Goal: Information Seeking & Learning: Learn about a topic

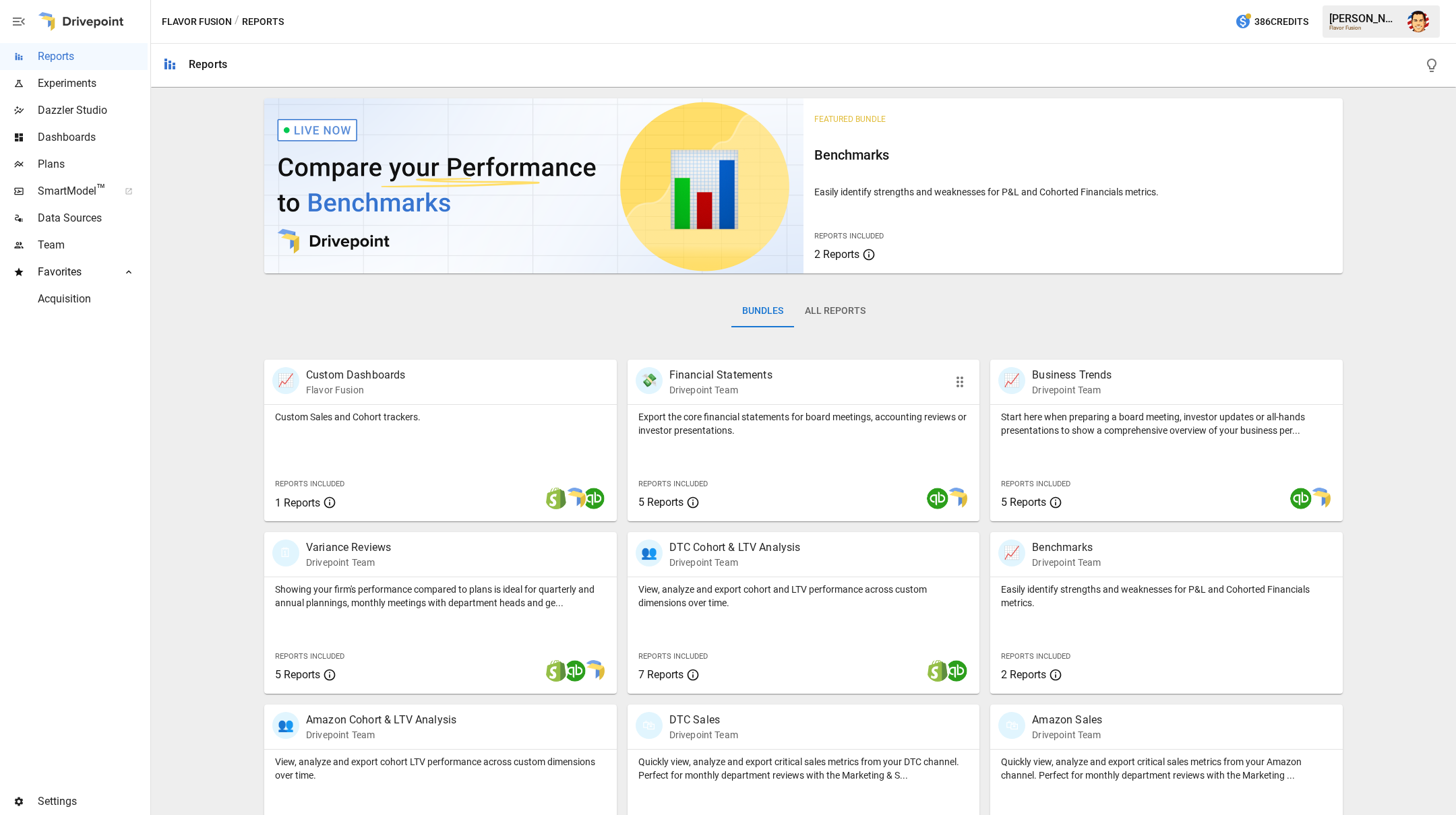
click at [781, 376] on div "💸 Financial Statements Drivepoint Team" at bounding box center [775, 382] width 281 height 30
click at [755, 548] on p "DTC Cohort & LTV Analysis" at bounding box center [734, 548] width 131 height 16
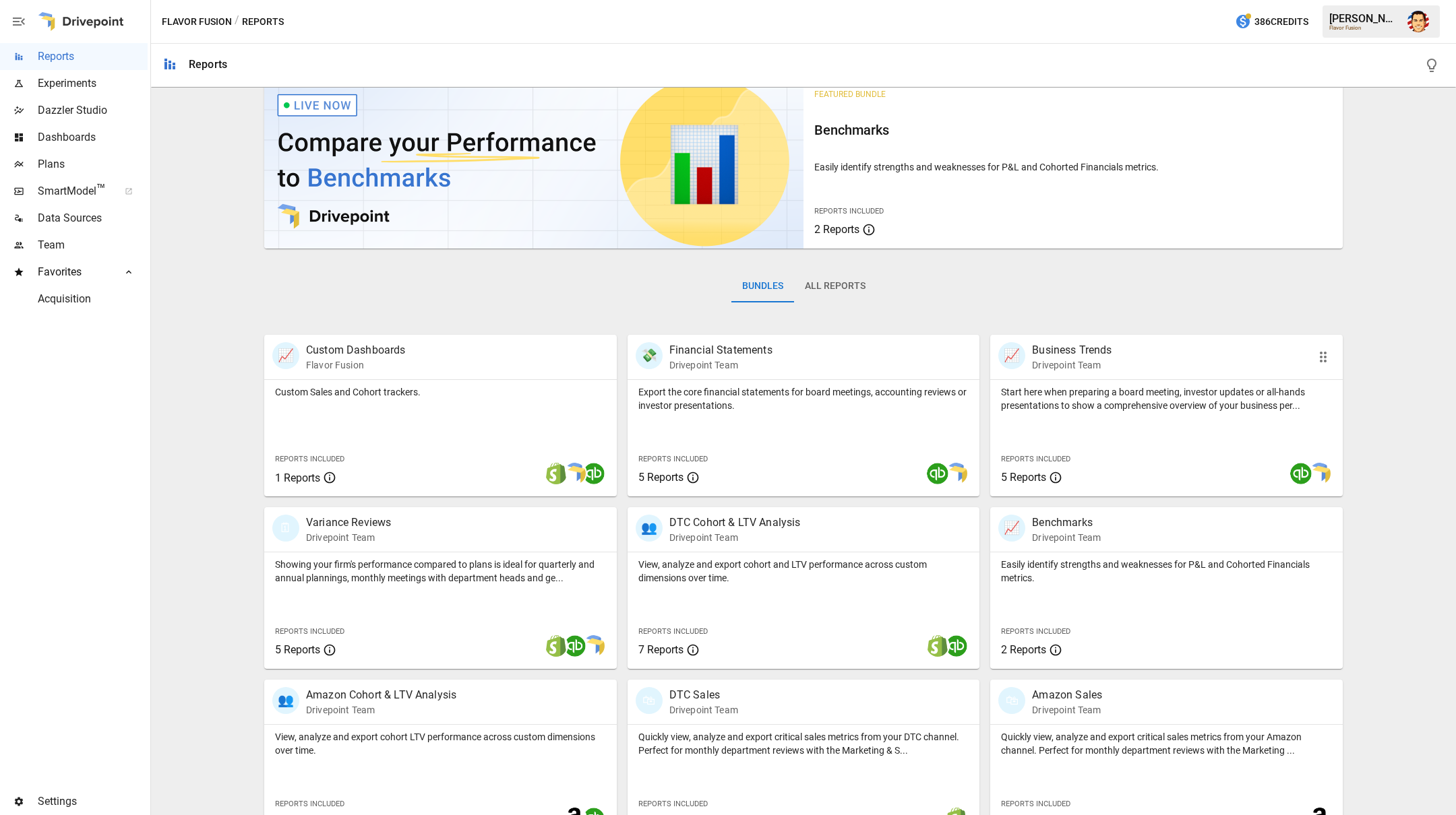
click at [1066, 397] on p "Start here when preparing a board meeting, investor updates or all-hands presen…" at bounding box center [1166, 399] width 331 height 27
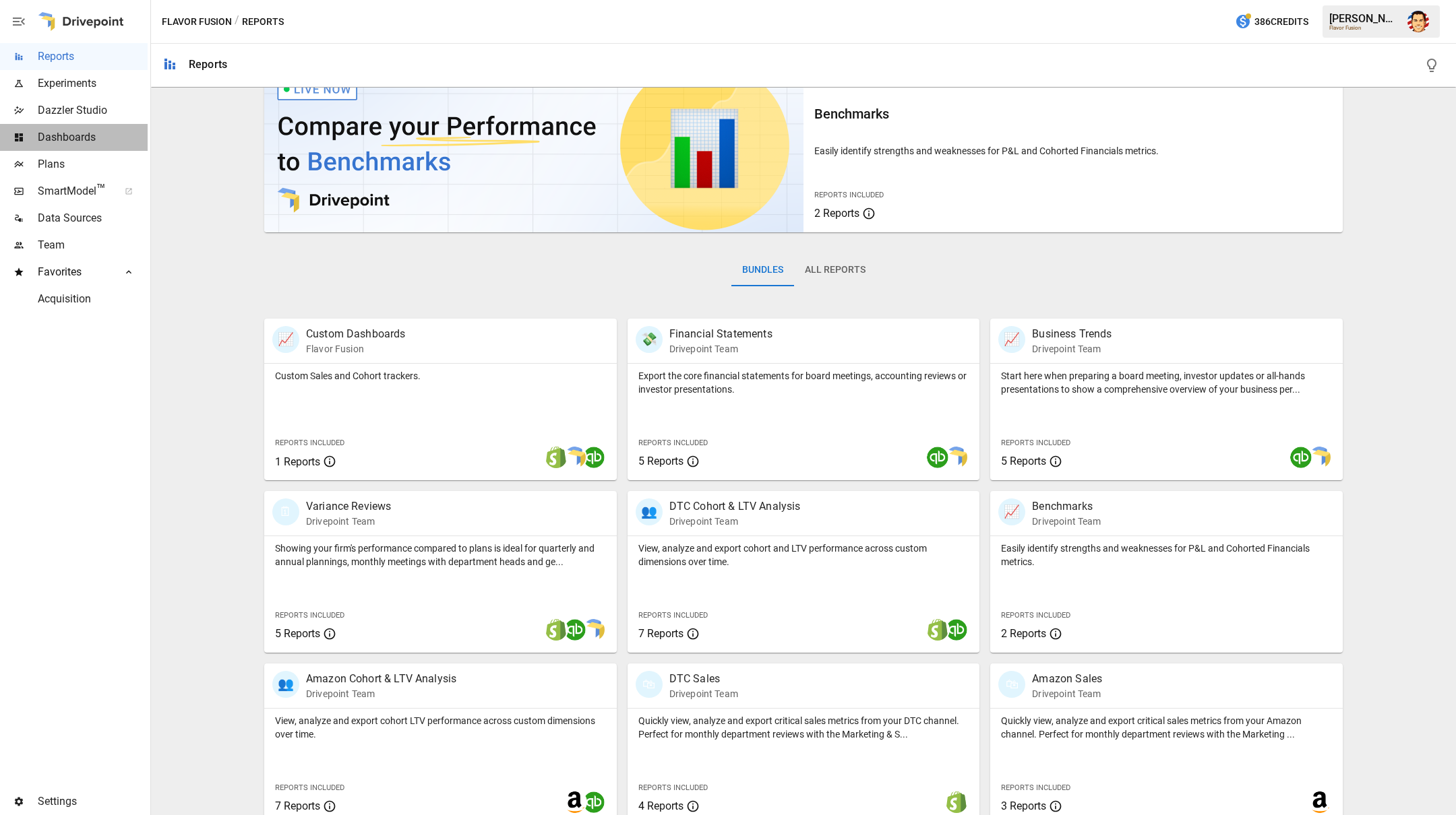
click at [50, 134] on span "Dashboards" at bounding box center [93, 137] width 110 height 16
click at [73, 170] on span "Plans" at bounding box center [93, 164] width 110 height 16
click at [68, 158] on span "Plans" at bounding box center [93, 164] width 110 height 16
click at [85, 217] on span "Data Sources" at bounding box center [93, 219] width 110 height 16
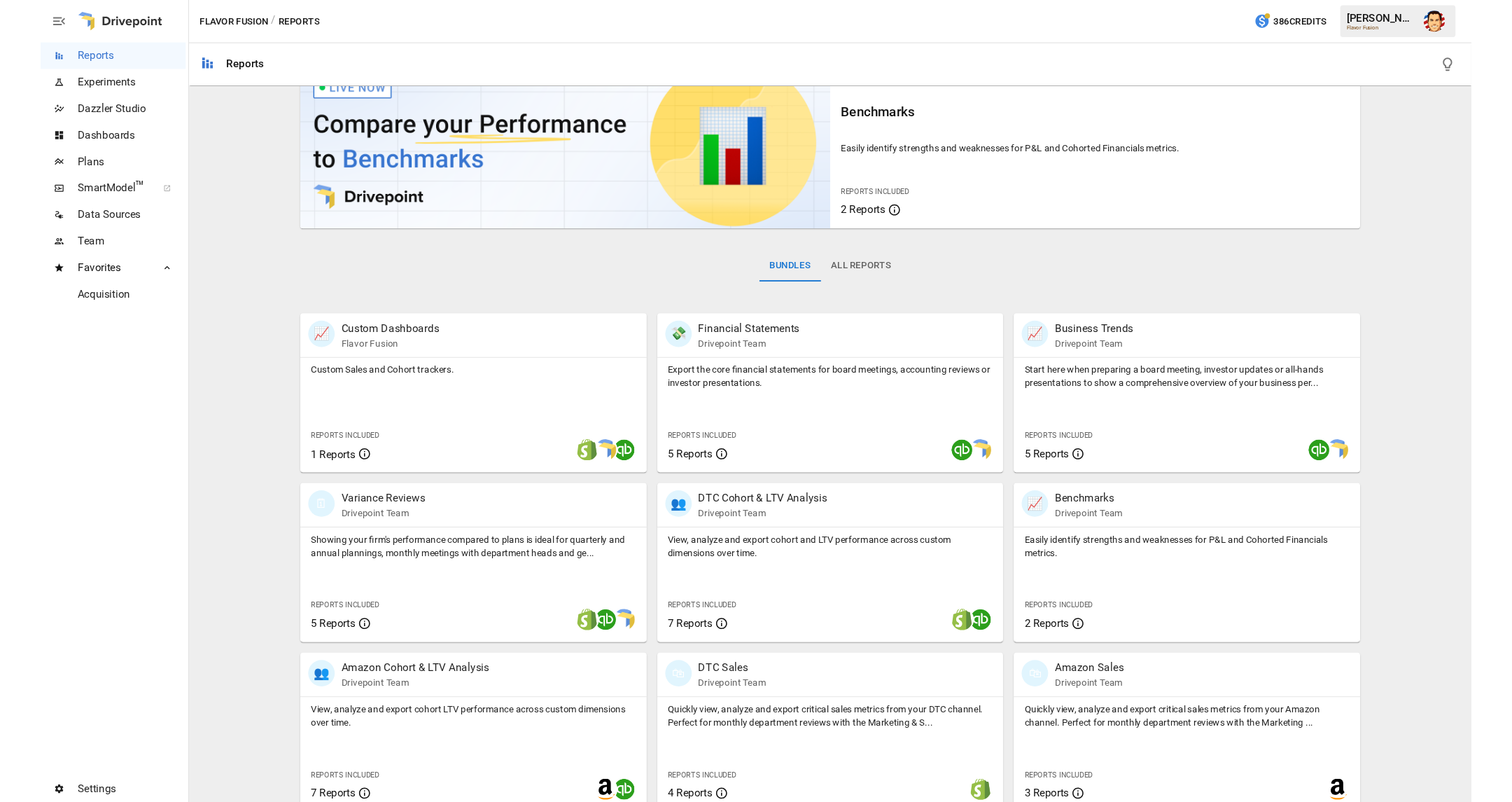
scroll to position [0, 0]
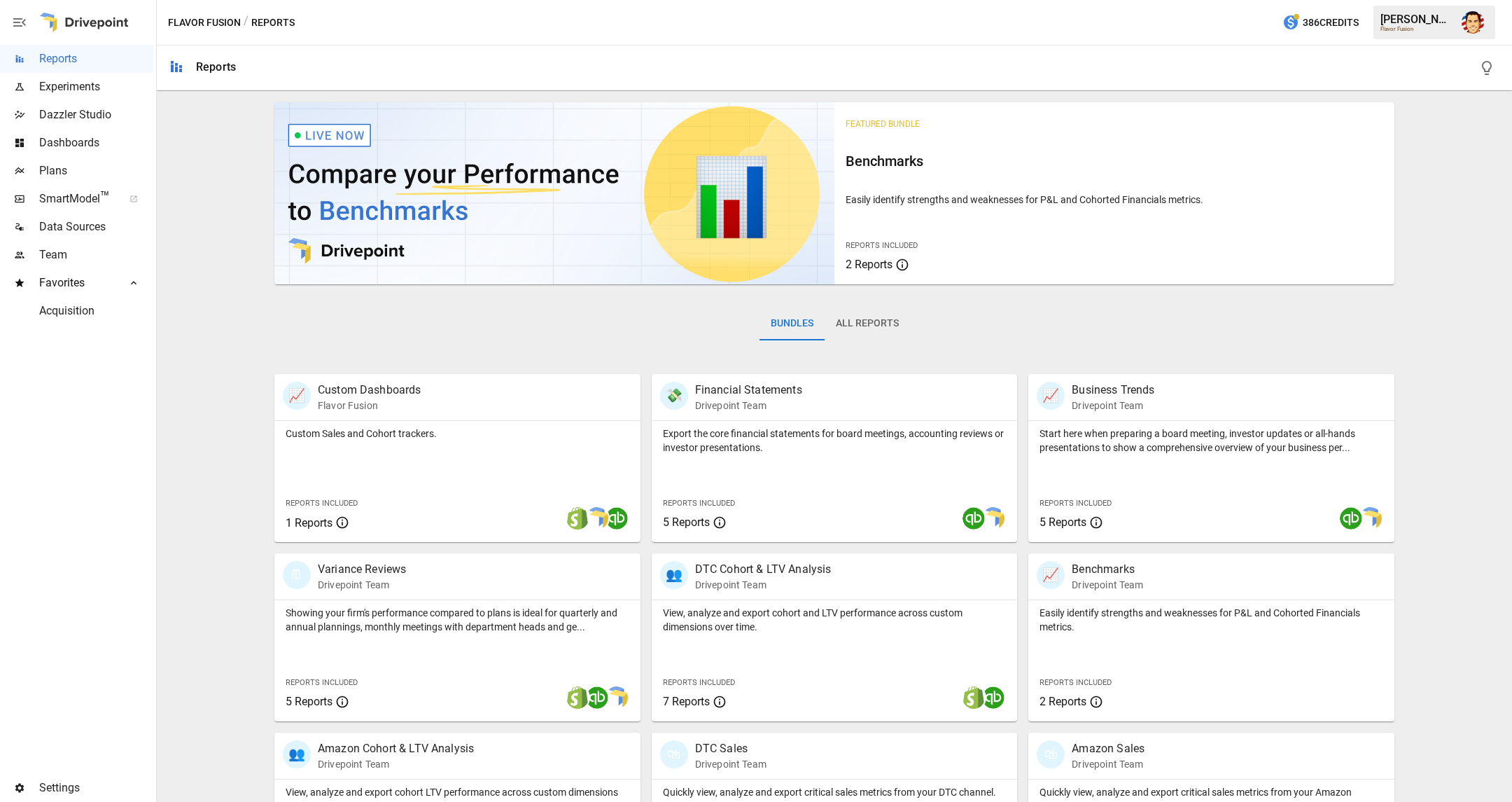
click at [284, 330] on div "Bundles All Reports" at bounding box center [834, 335] width 1120 height 78
click at [1470, 19] on img "Austin Gardner-Smith" at bounding box center [1472, 23] width 23 height 23
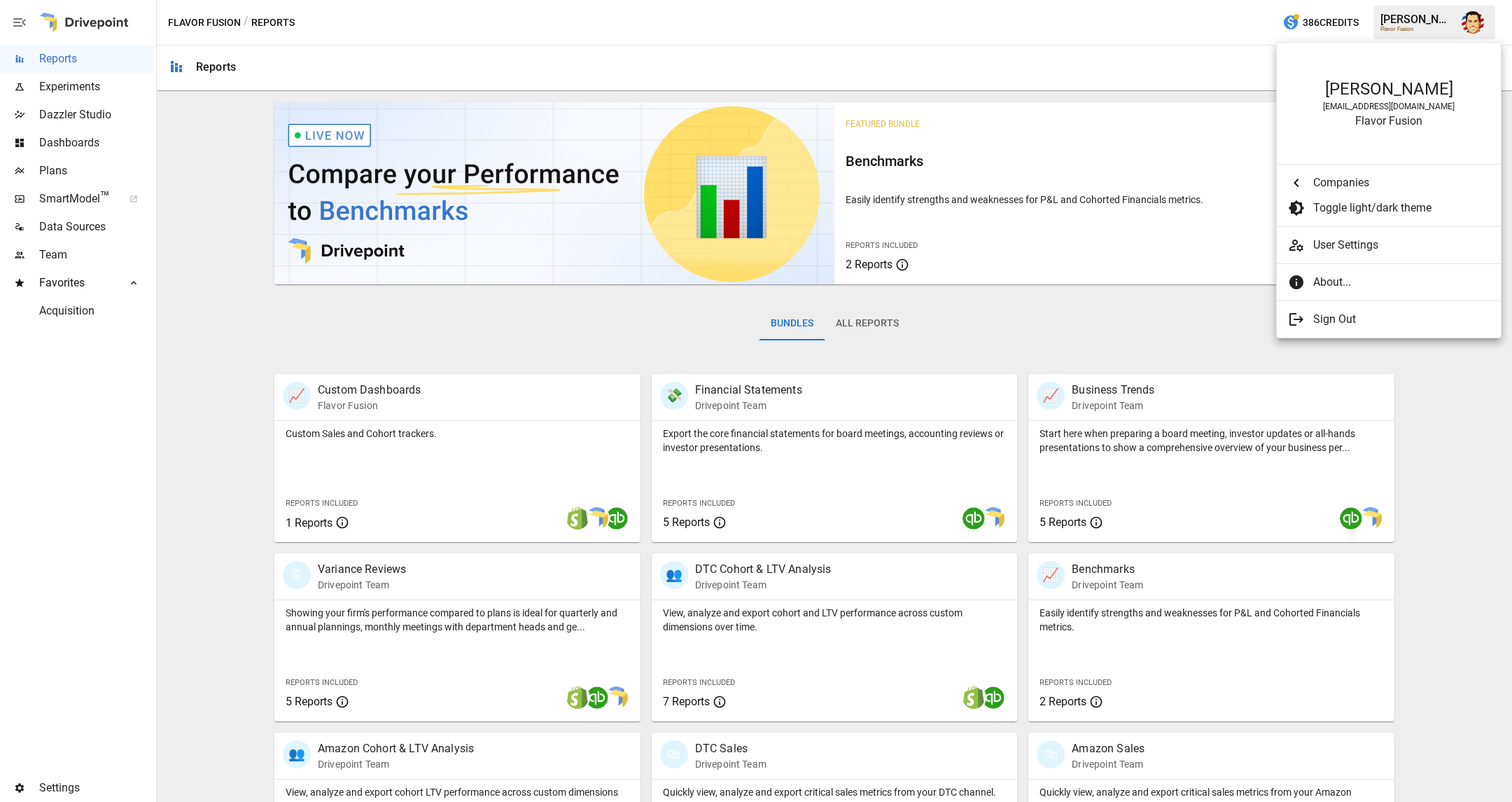
click at [1470, 19] on div at bounding box center [756, 401] width 1512 height 802
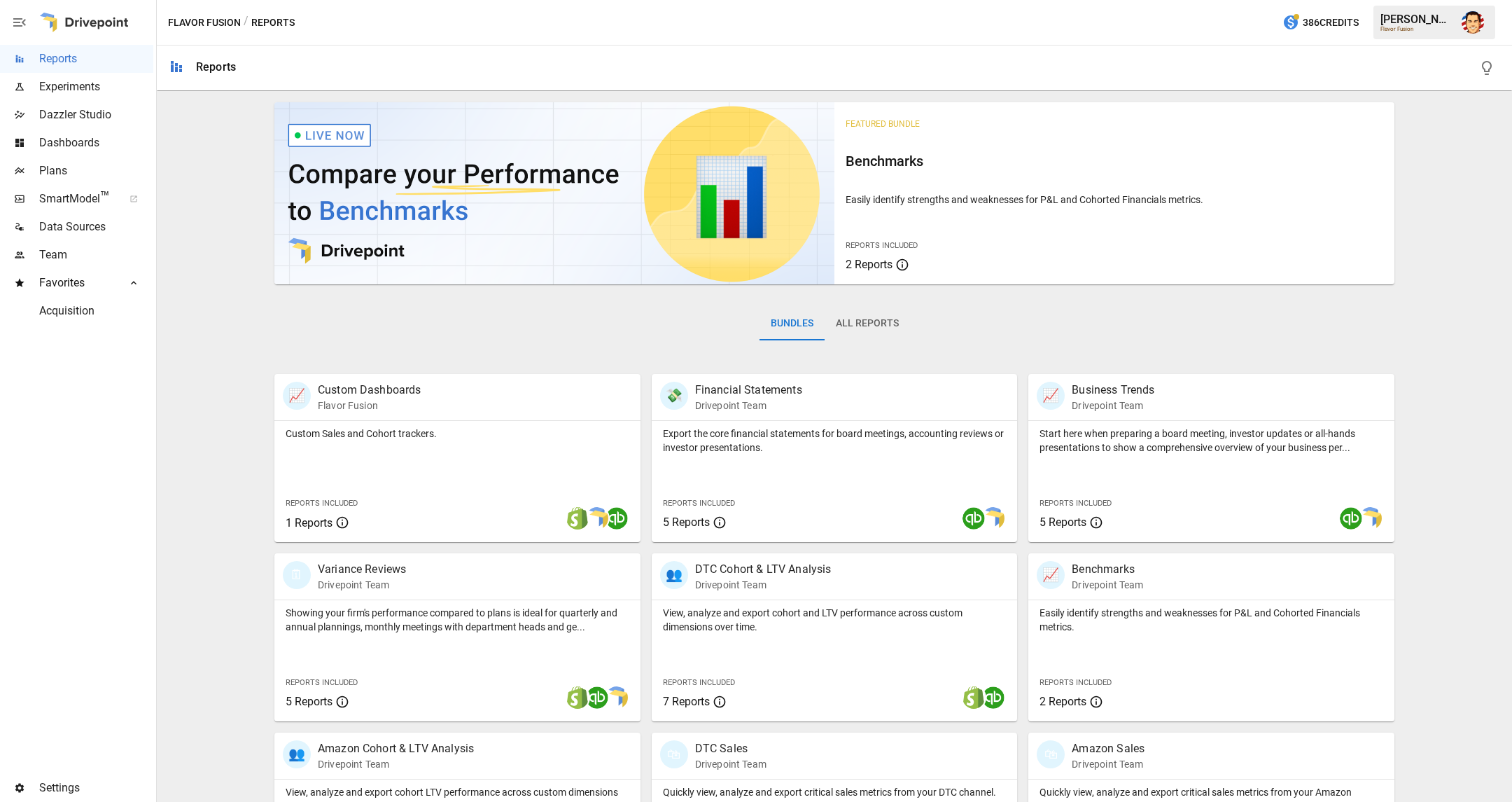
click at [173, 148] on div "Featured Bundle Benchmarks Easily identify strengths and weaknesses for P&L and…" at bounding box center [834, 678] width 1344 height 1163
click at [180, 239] on div "Featured Bundle Benchmarks Easily identify strengths and weaknesses for P&L and…" at bounding box center [834, 678] width 1344 height 1163
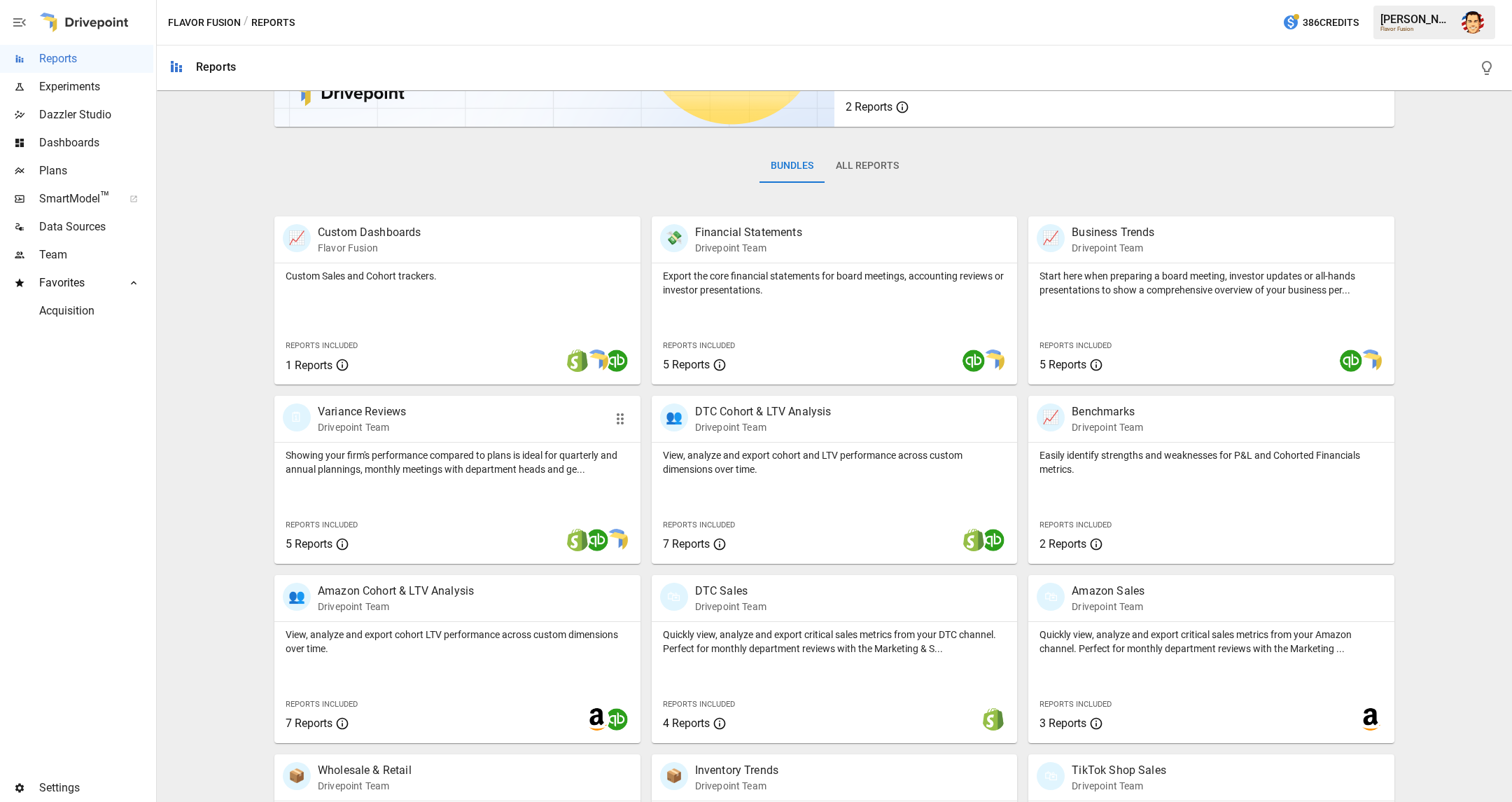
scroll to position [166, 0]
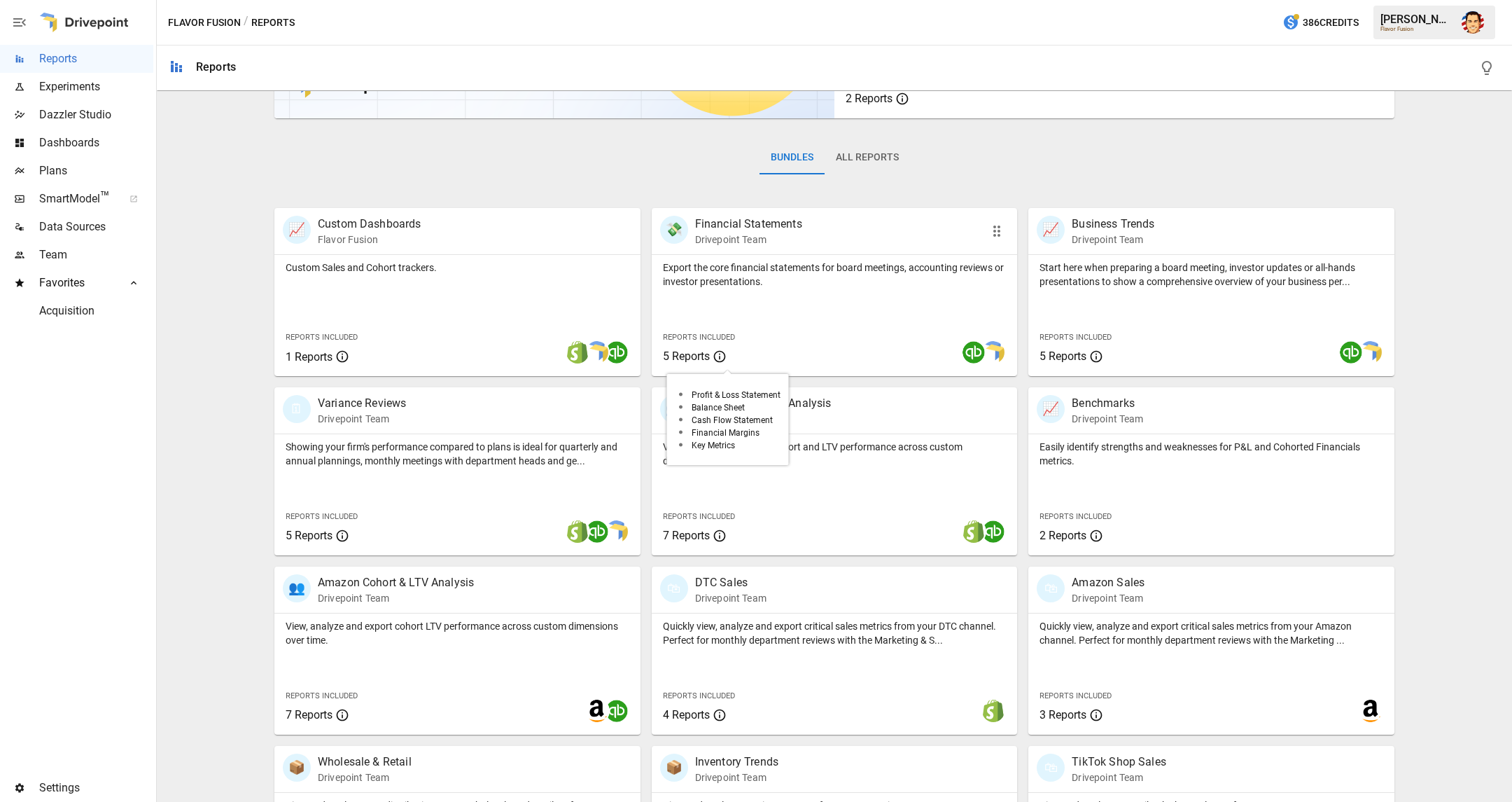
click at [727, 361] on icon at bounding box center [720, 357] width 14 height 17
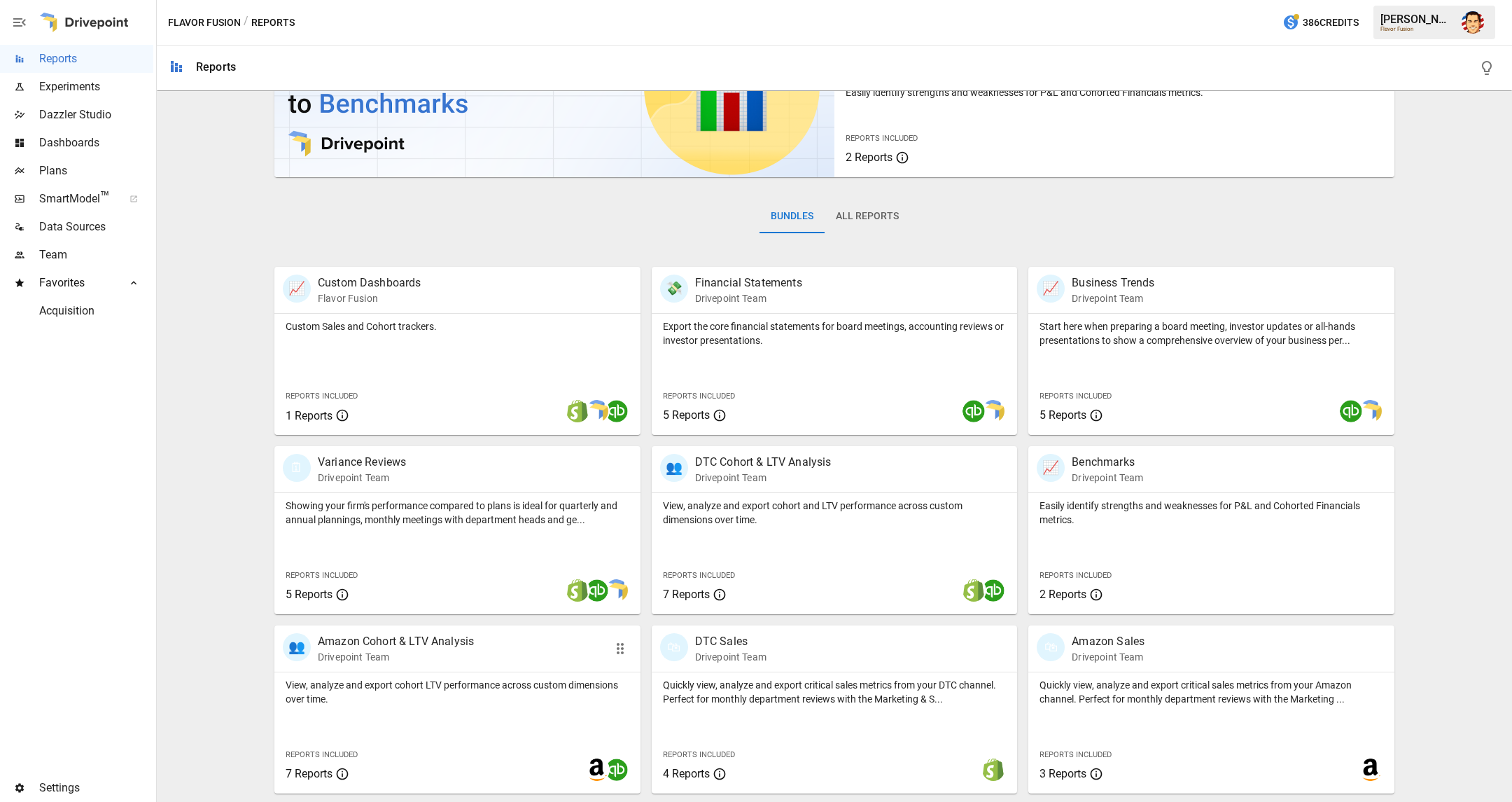
scroll to position [128, 0]
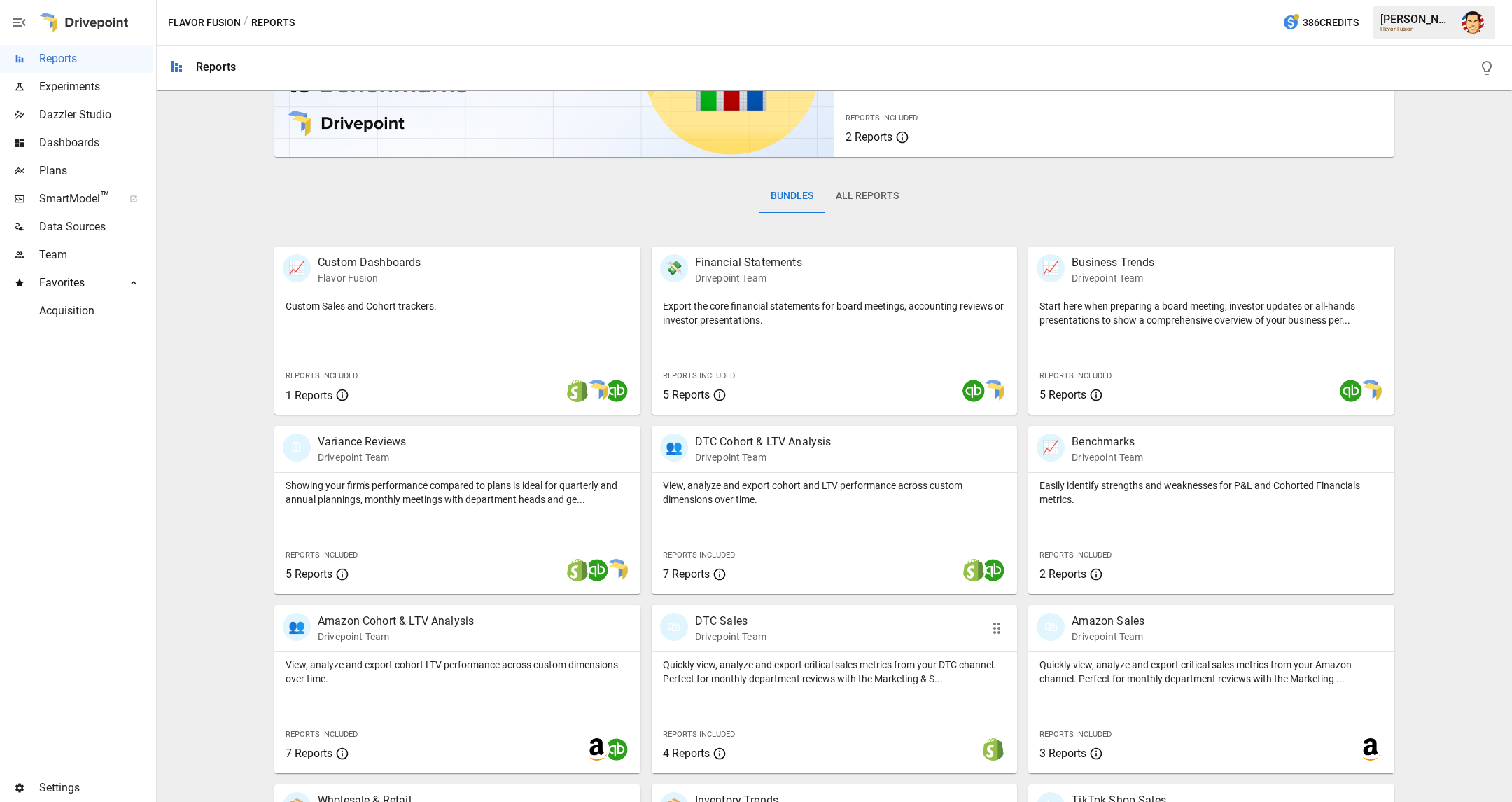
click at [775, 676] on p "Quickly view, analyze and export critical sales metrics from your DTC channel. …" at bounding box center [834, 672] width 344 height 28
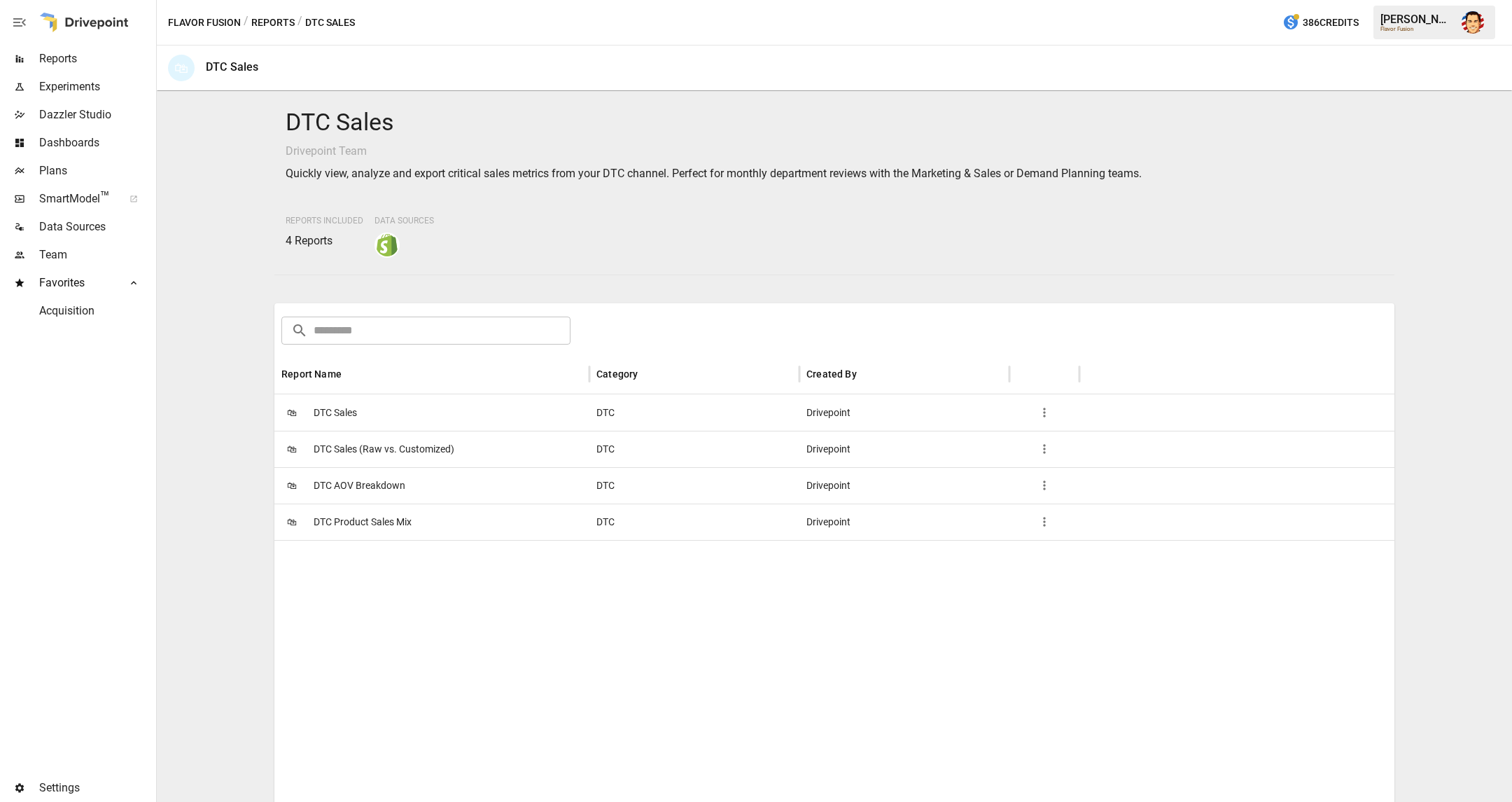
click at [374, 417] on div "🛍 DTC Sales" at bounding box center [432, 413] width 315 height 37
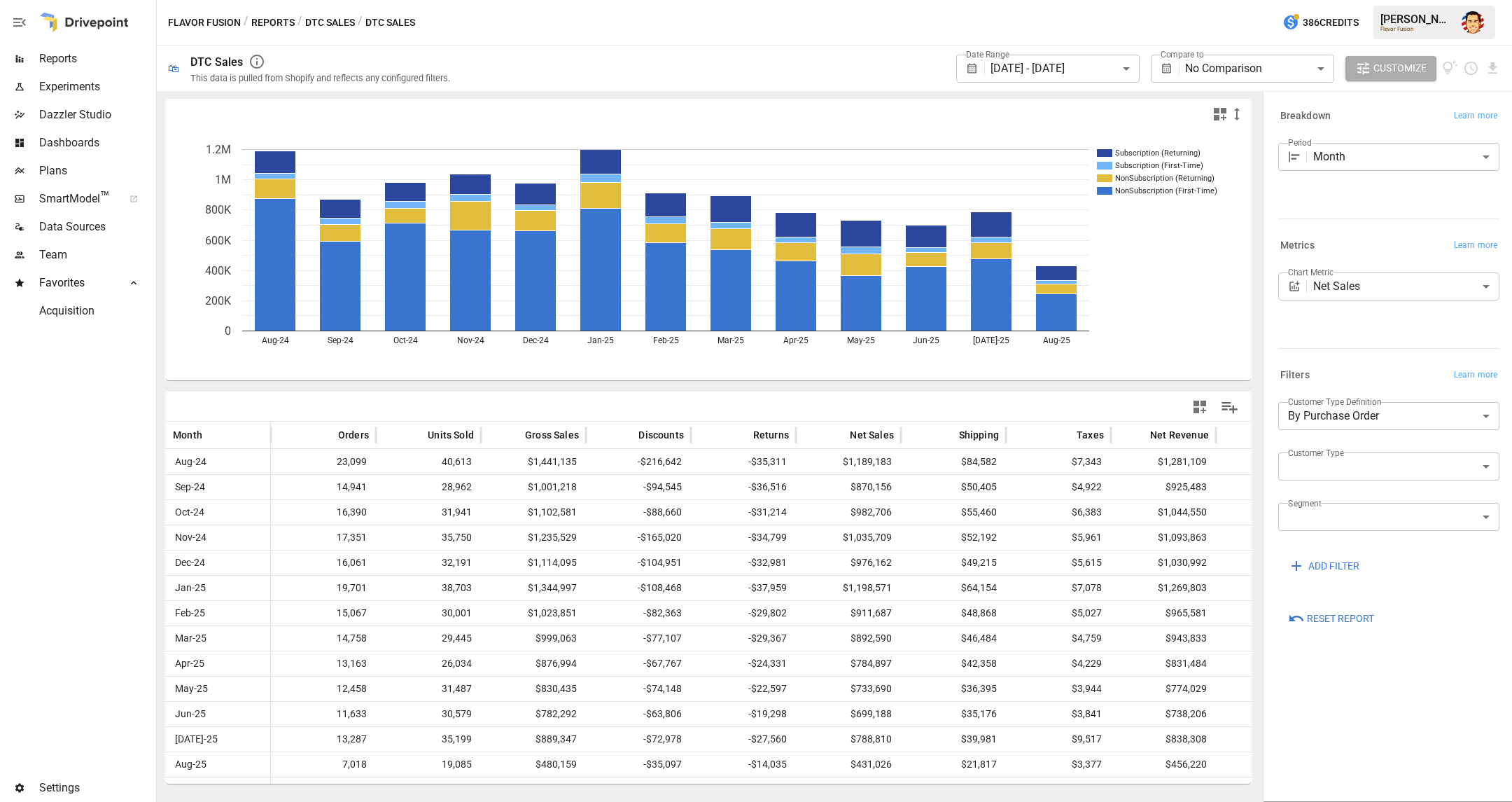
click at [277, 25] on button "Reports" at bounding box center [273, 23] width 44 height 18
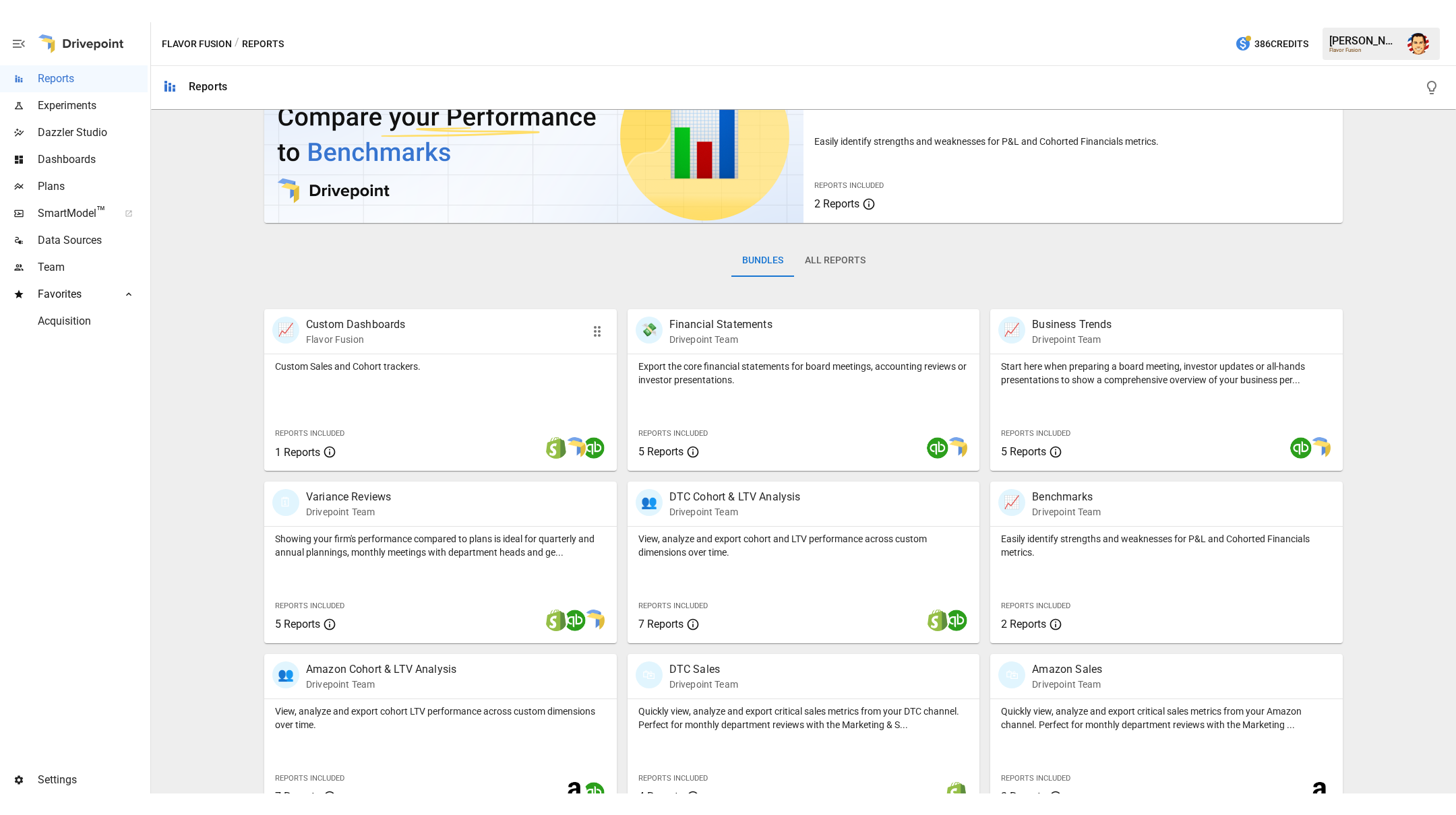
scroll to position [96, 0]
